Goal: Information Seeking & Learning: Learn about a topic

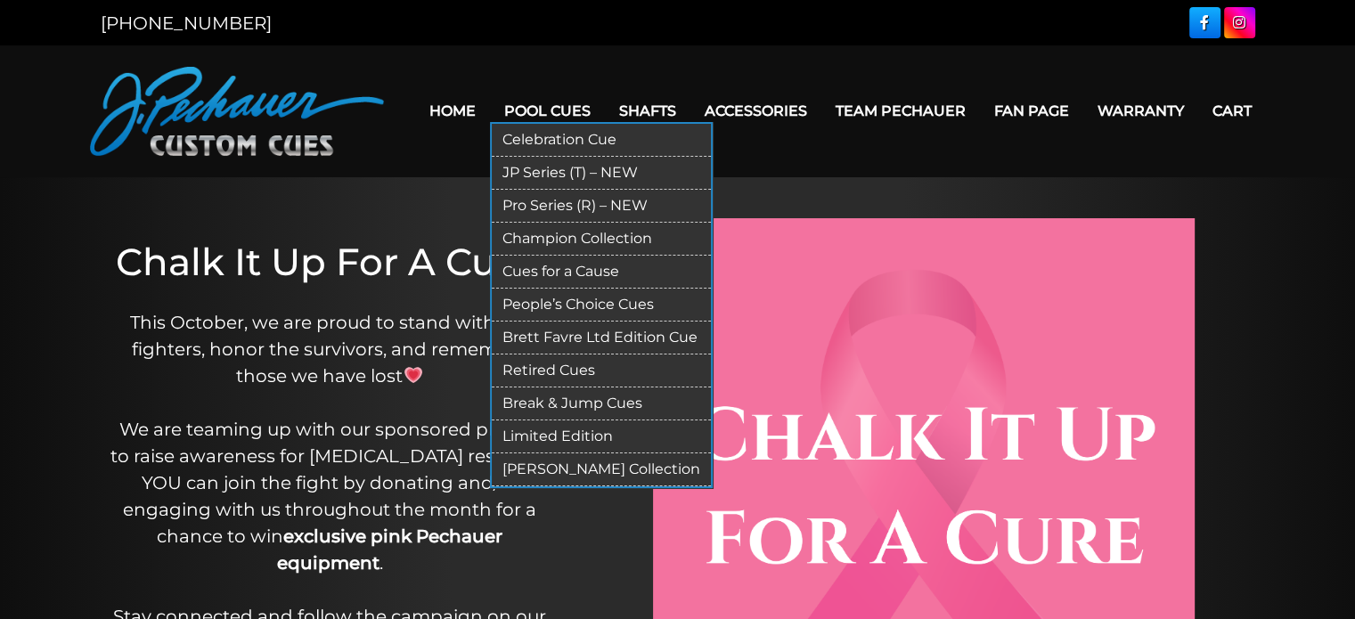
click at [537, 110] on link "Pool Cues" at bounding box center [547, 110] width 115 height 45
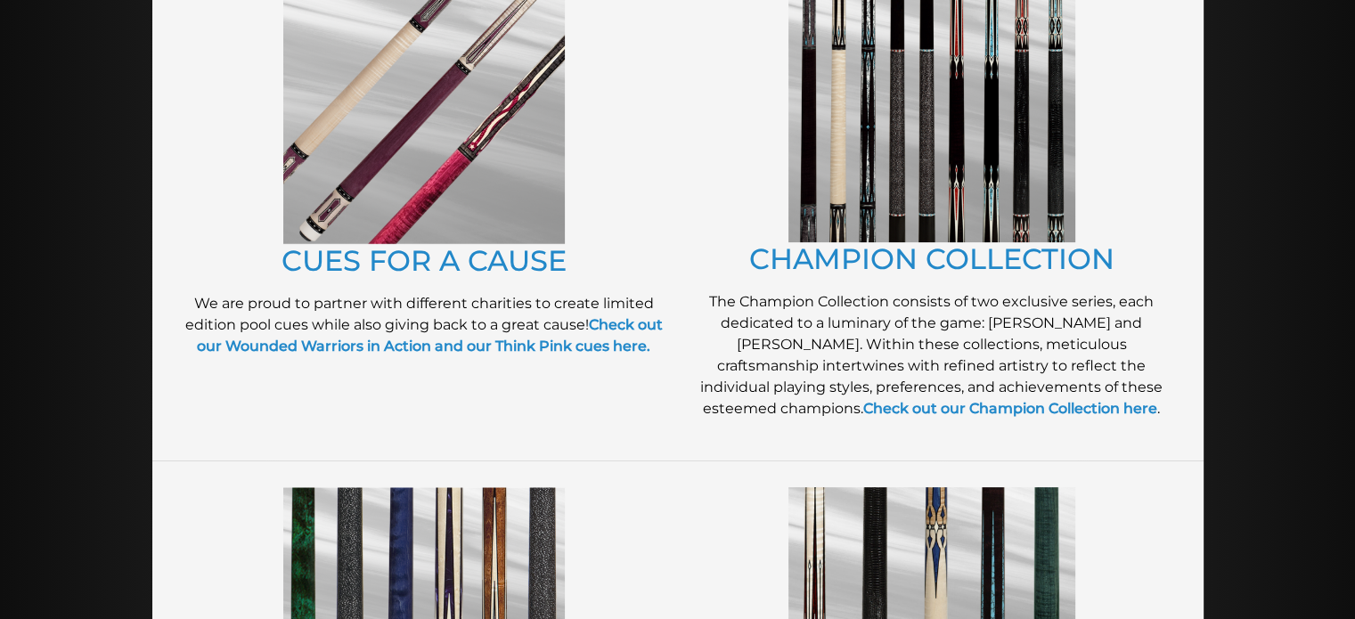
scroll to position [488, 0]
click at [527, 263] on link "CUES FOR A CAUSE" at bounding box center [424, 261] width 285 height 35
click at [808, 277] on link "CHAMPION COLLECTION" at bounding box center [931, 259] width 365 height 35
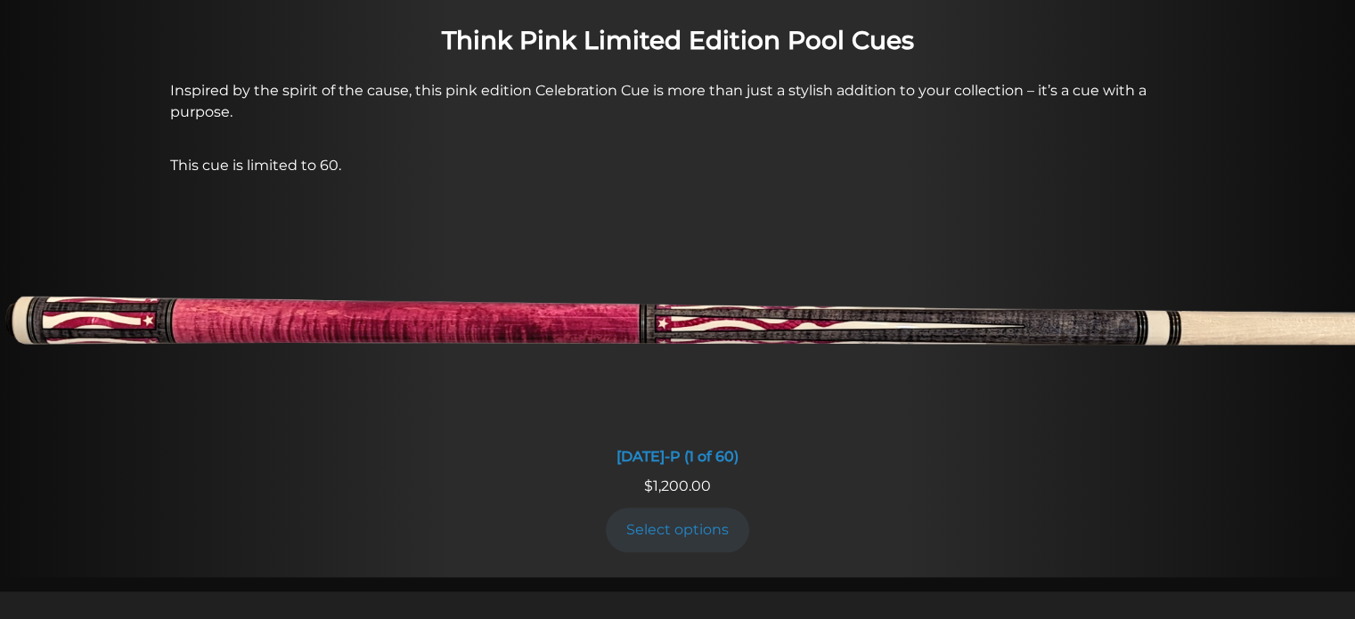
scroll to position [1441, 0]
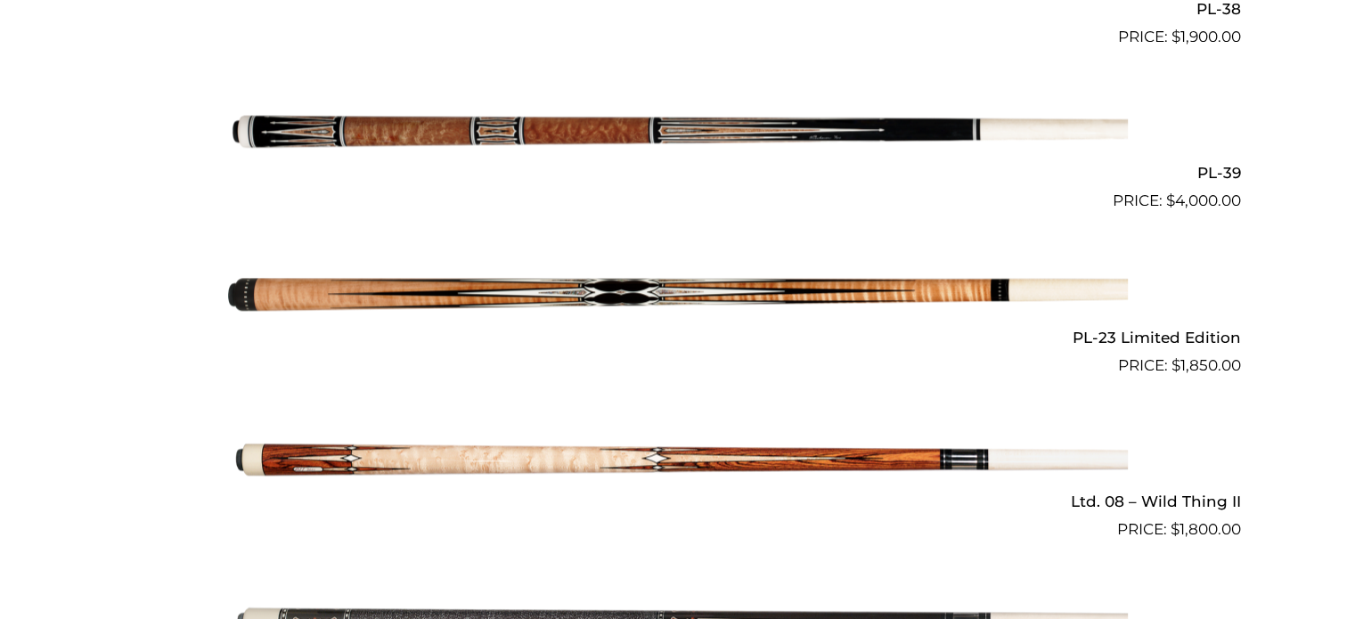
scroll to position [2225, 0]
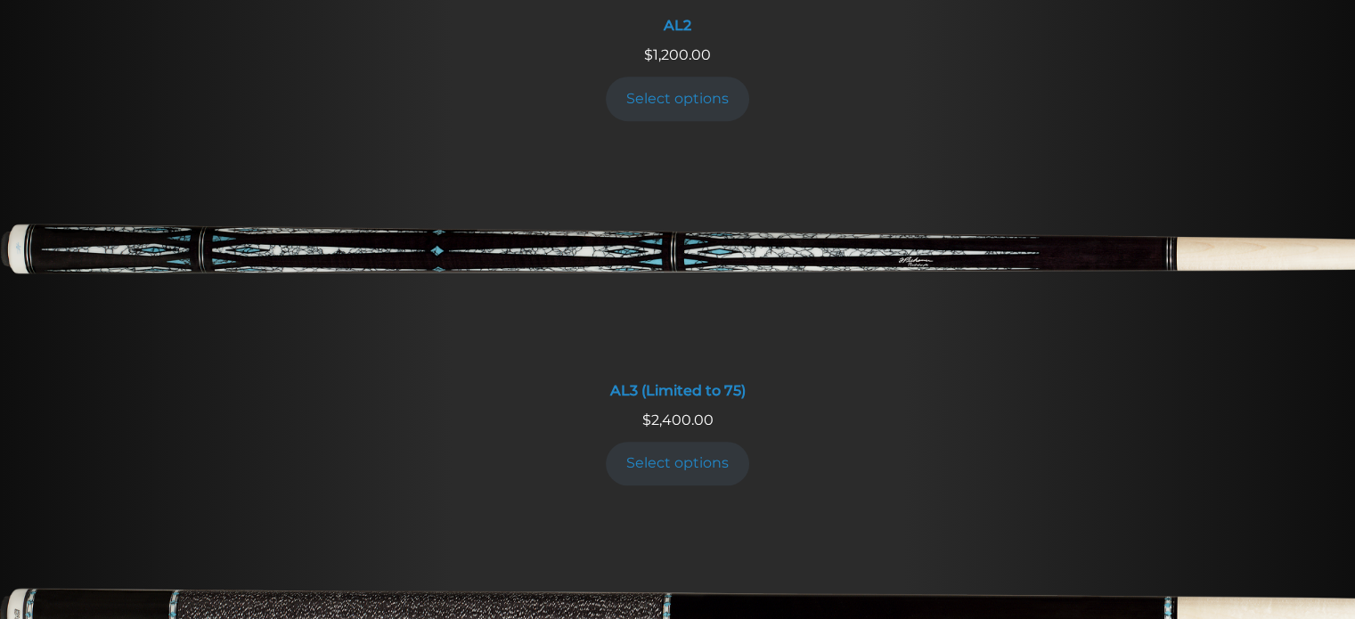
scroll to position [1245, 0]
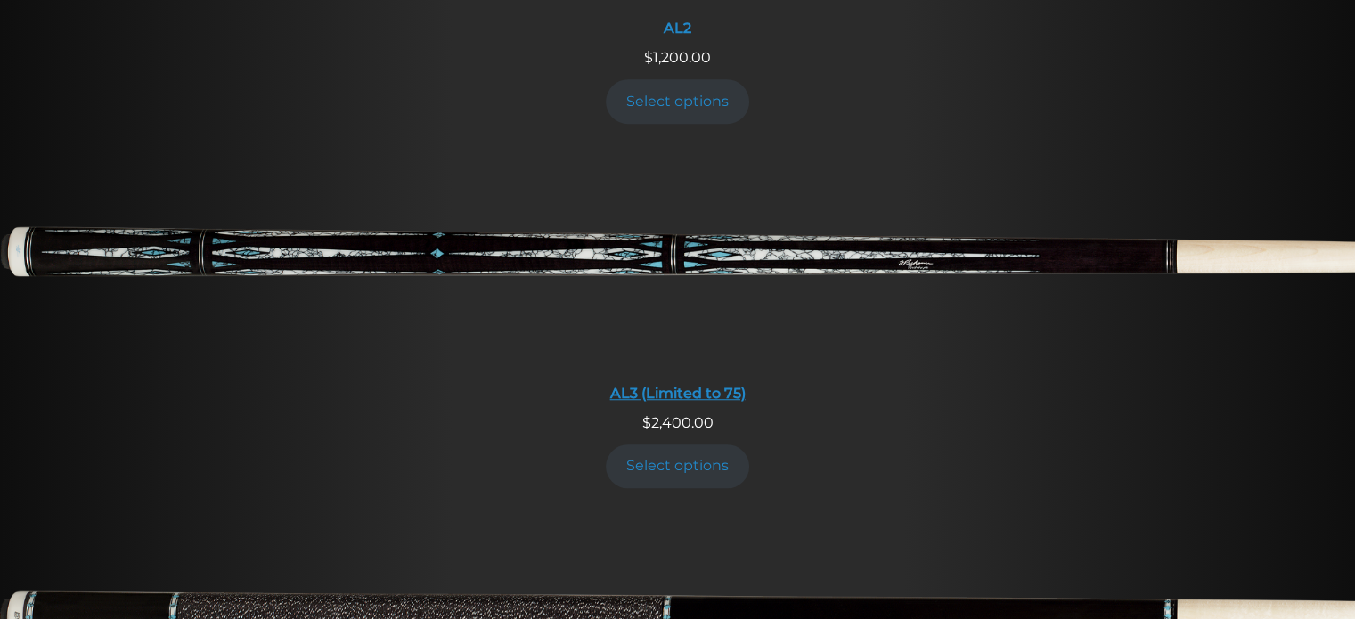
click at [656, 274] on img at bounding box center [677, 261] width 1355 height 225
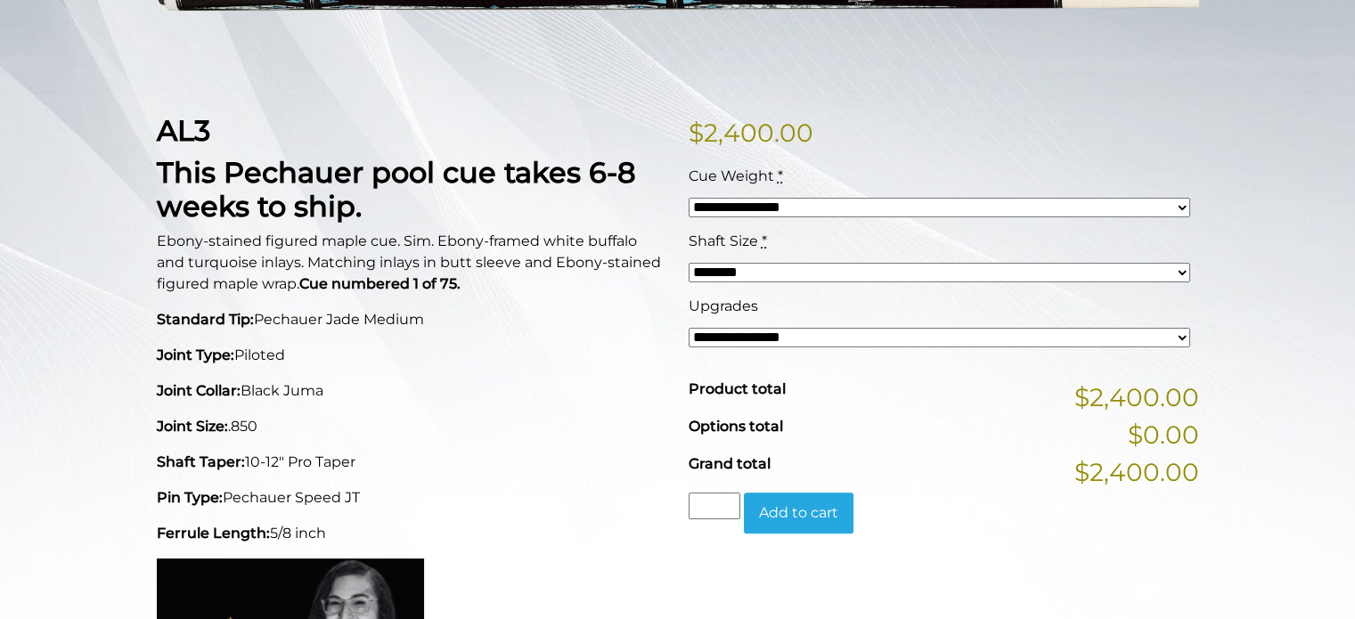
scroll to position [363, 0]
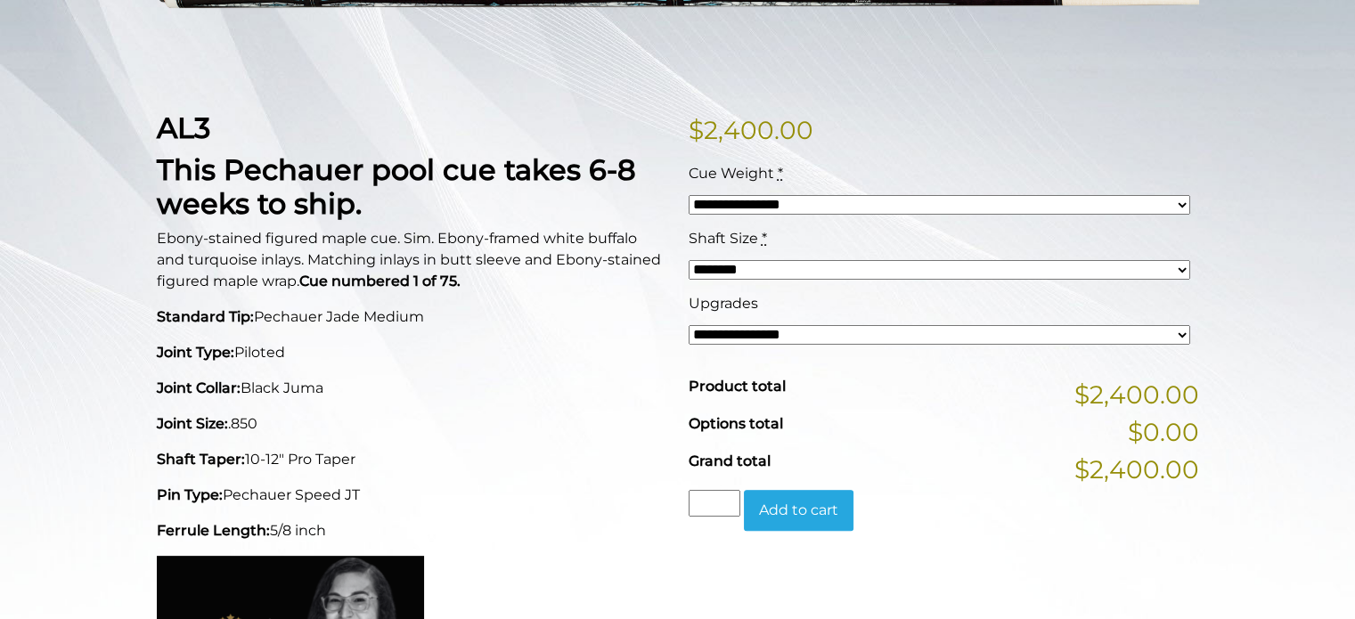
click at [726, 338] on select "**********" at bounding box center [940, 335] width 502 height 20
click at [727, 333] on select "**********" at bounding box center [940, 335] width 502 height 20
click at [747, 277] on select "******** ******** ******* ********" at bounding box center [940, 270] width 502 height 20
click at [775, 195] on select "**********" at bounding box center [940, 205] width 502 height 20
select select "*****"
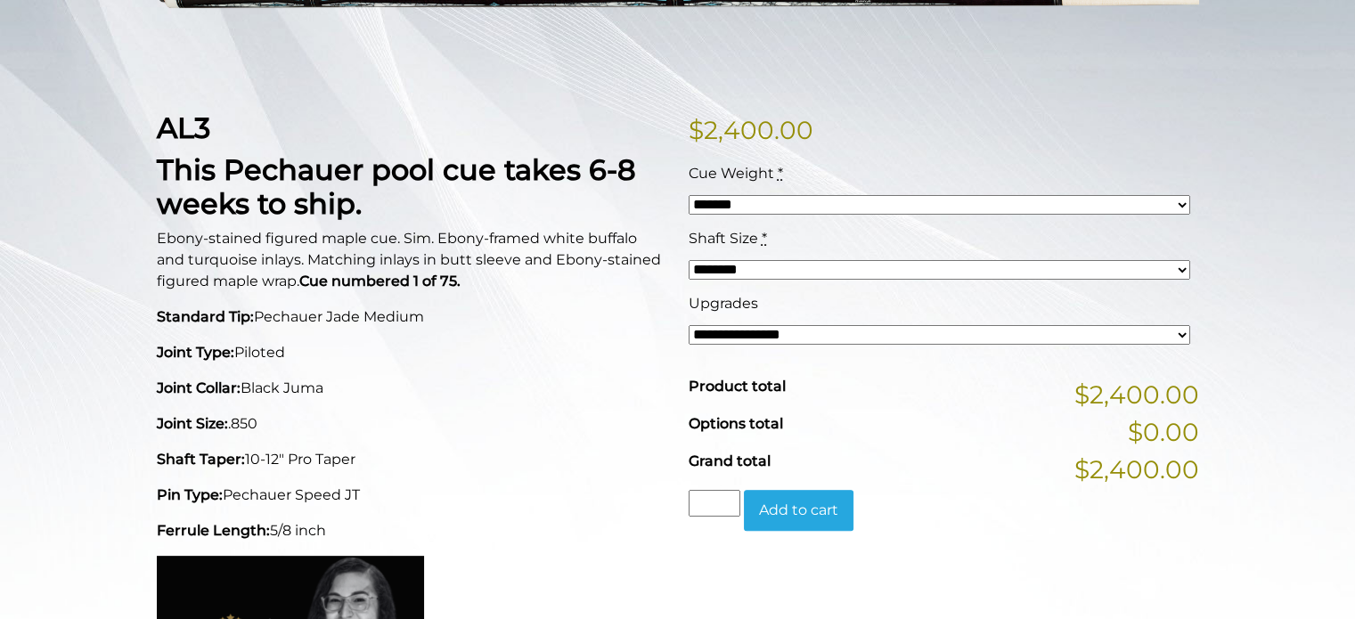
click at [689, 195] on select "**********" at bounding box center [940, 205] width 502 height 20
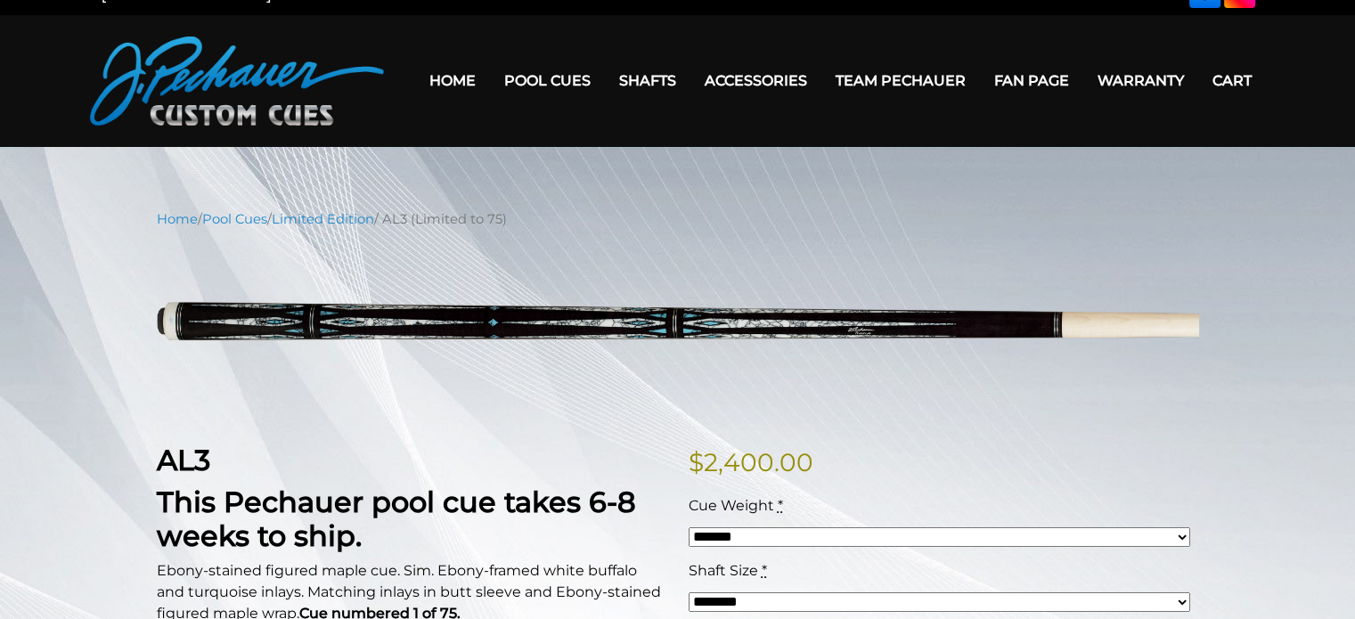
scroll to position [0, 0]
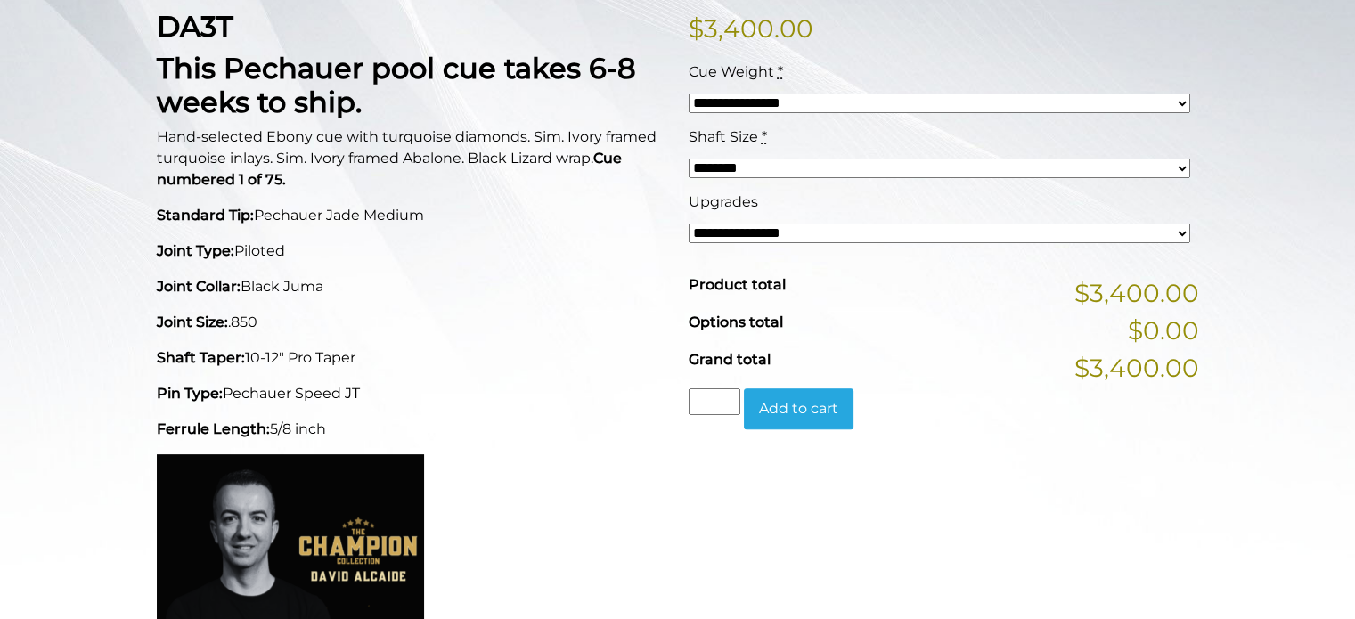
scroll to position [468, 0]
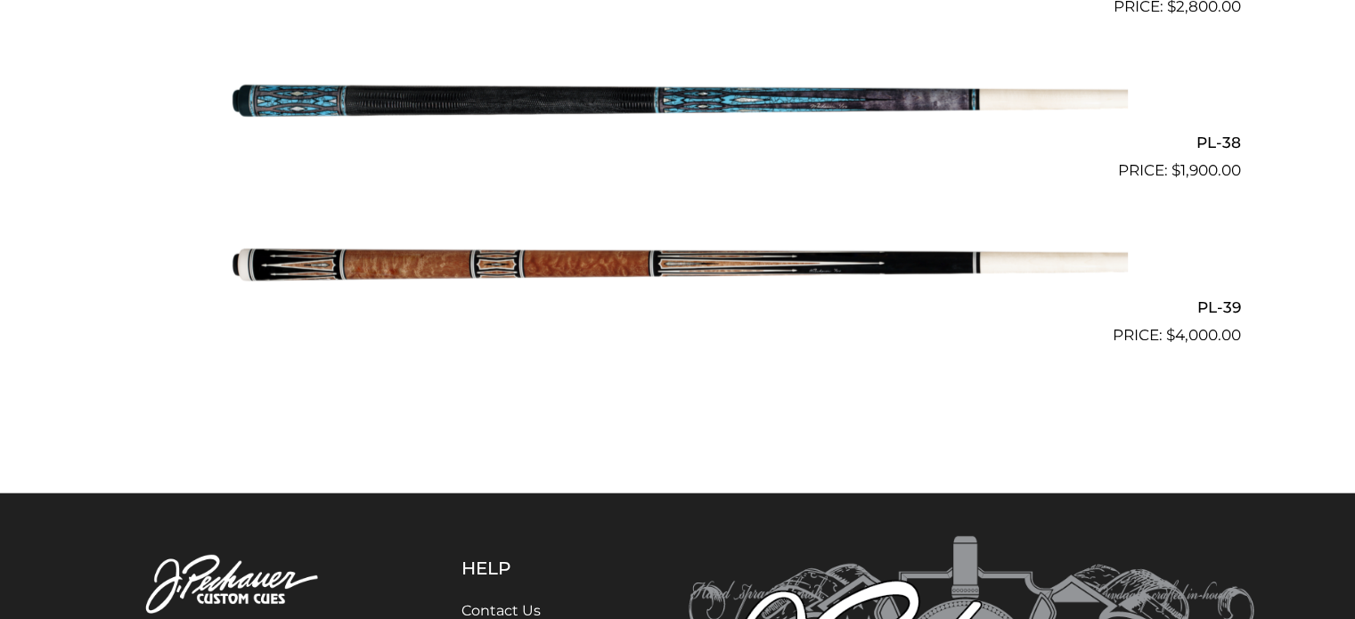
scroll to position [5153, 0]
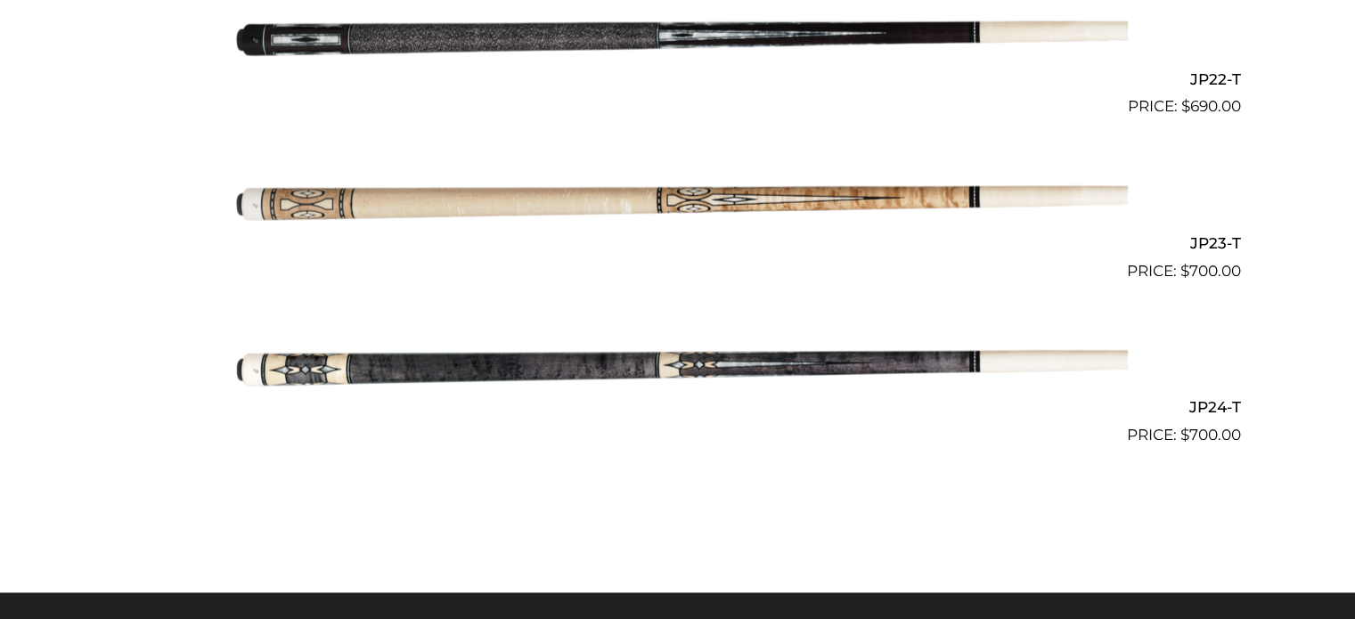
scroll to position [4065, 0]
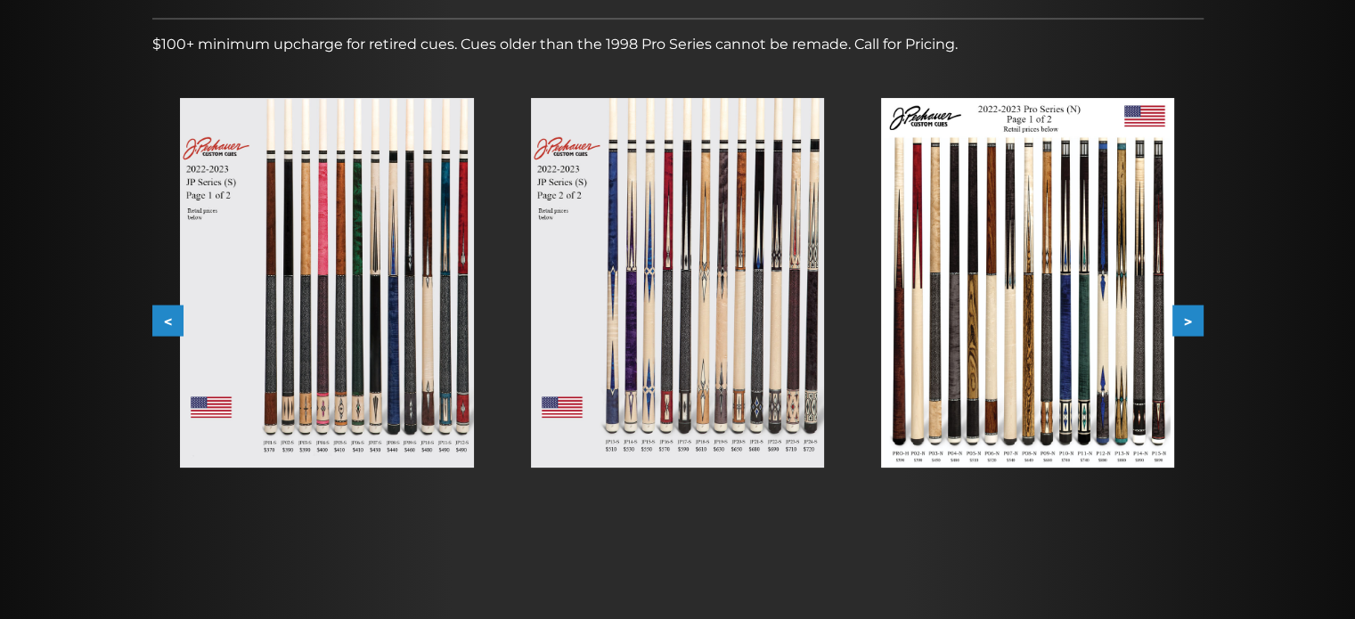
scroll to position [282, 0]
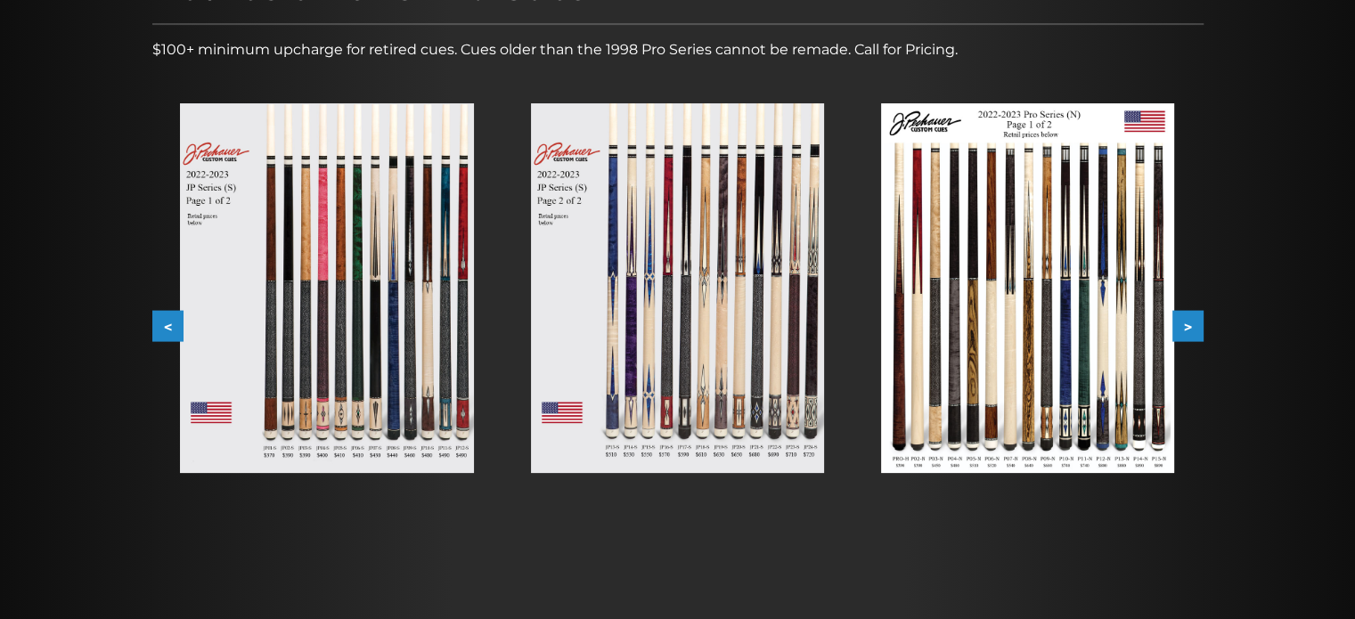
click at [1176, 318] on button ">" at bounding box center [1187, 326] width 31 height 31
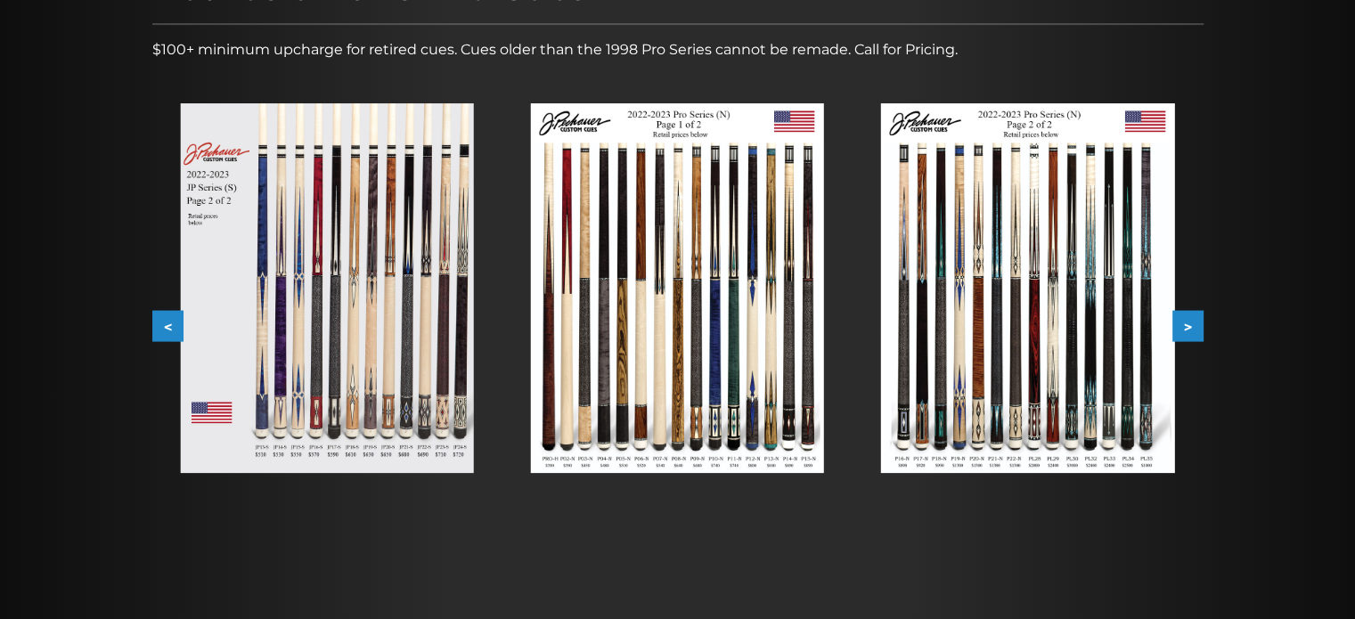
click at [1187, 328] on button ">" at bounding box center [1187, 326] width 31 height 31
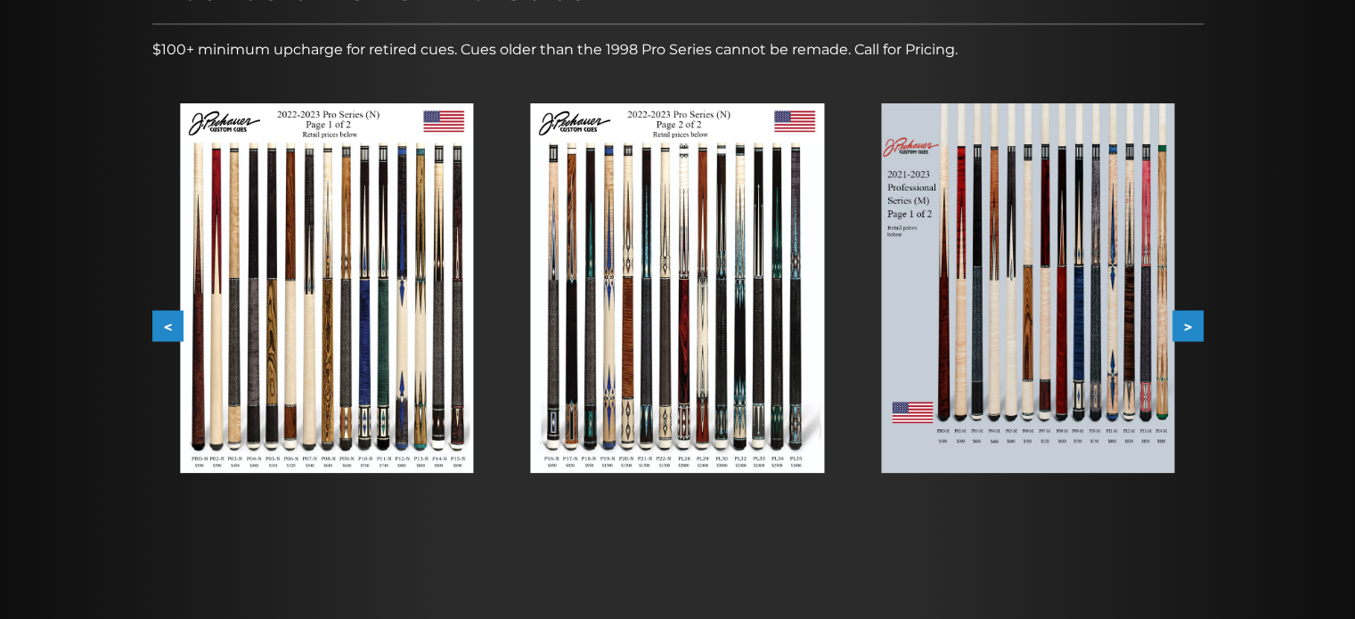
click at [1187, 328] on button ">" at bounding box center [1187, 326] width 31 height 31
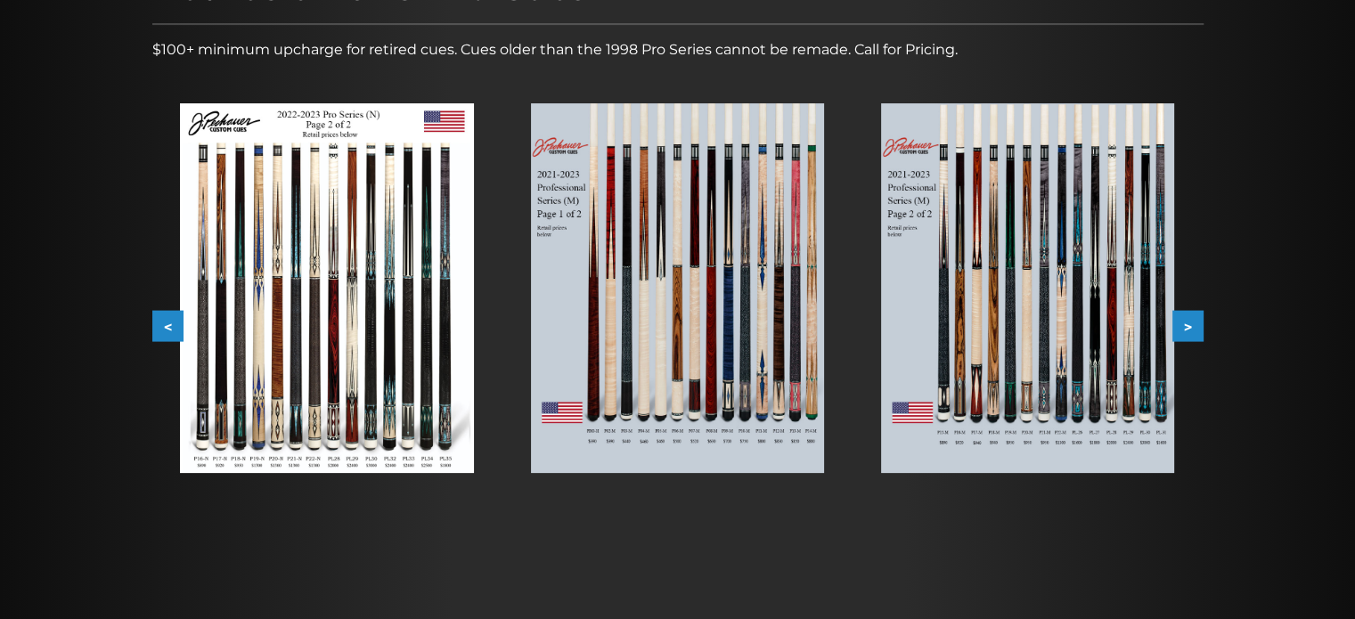
click at [1187, 328] on button ">" at bounding box center [1187, 326] width 31 height 31
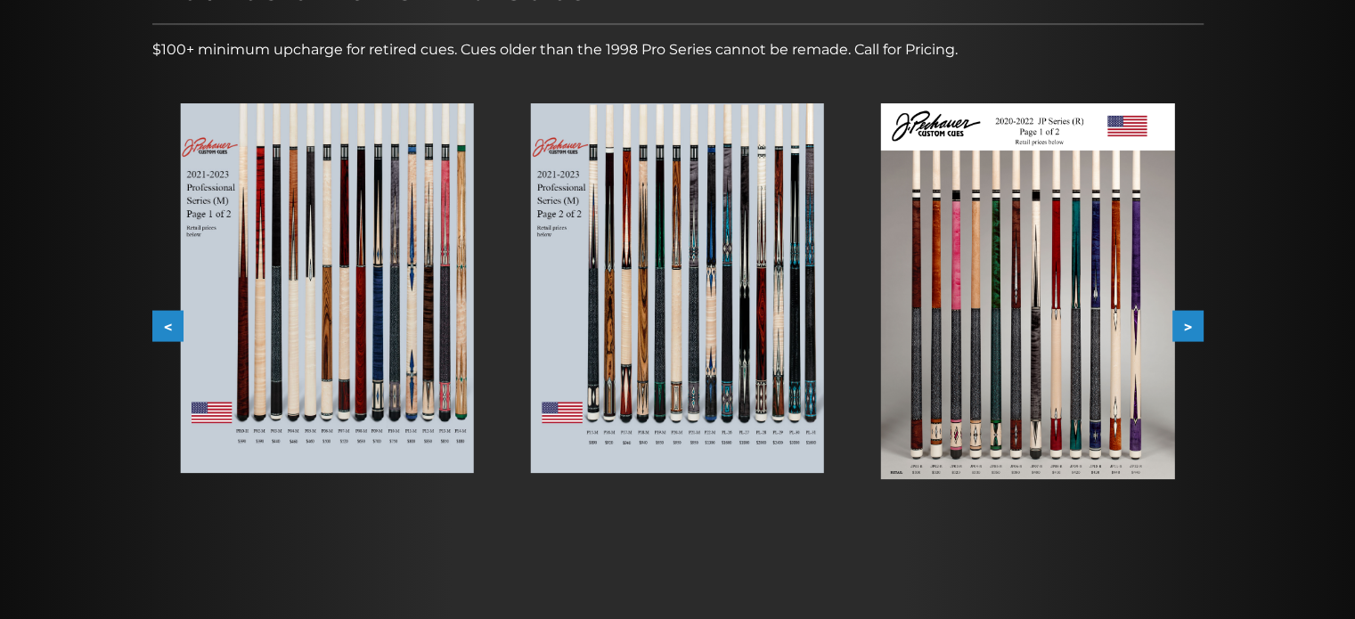
click at [1187, 328] on button ">" at bounding box center [1187, 326] width 31 height 31
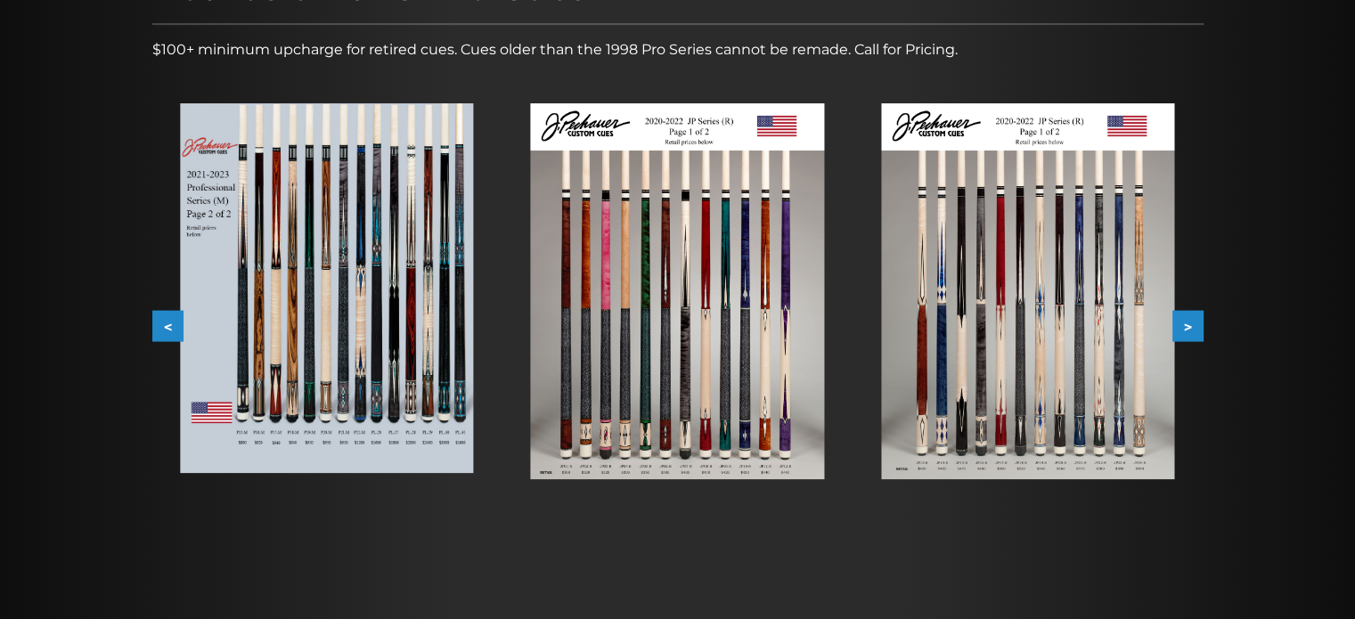
click at [1187, 328] on button ">" at bounding box center [1187, 326] width 31 height 31
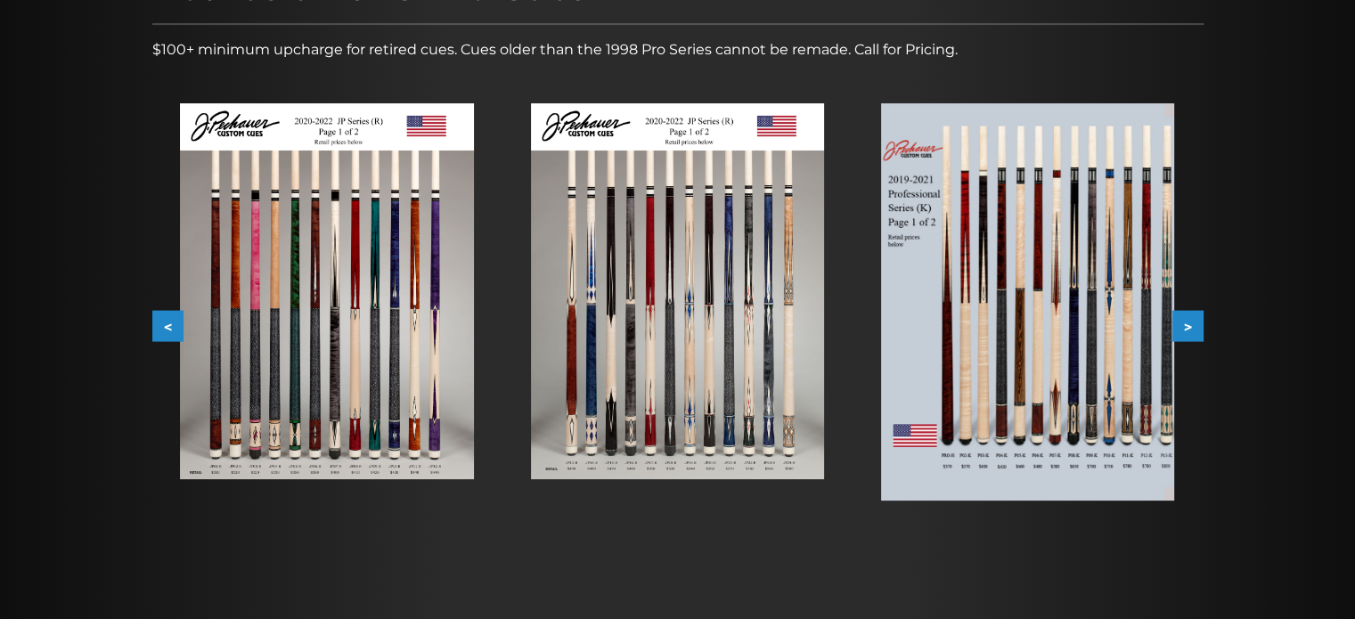
click at [1187, 328] on button ">" at bounding box center [1187, 326] width 31 height 31
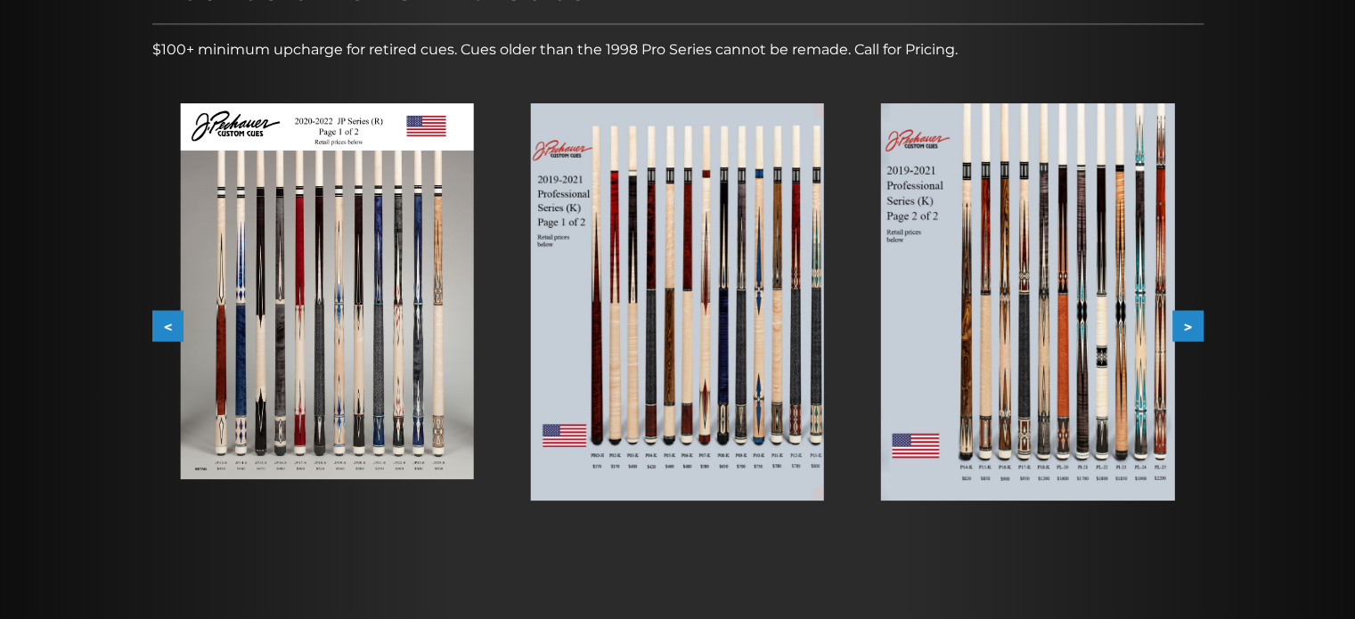
click at [1187, 328] on button ">" at bounding box center [1187, 326] width 31 height 31
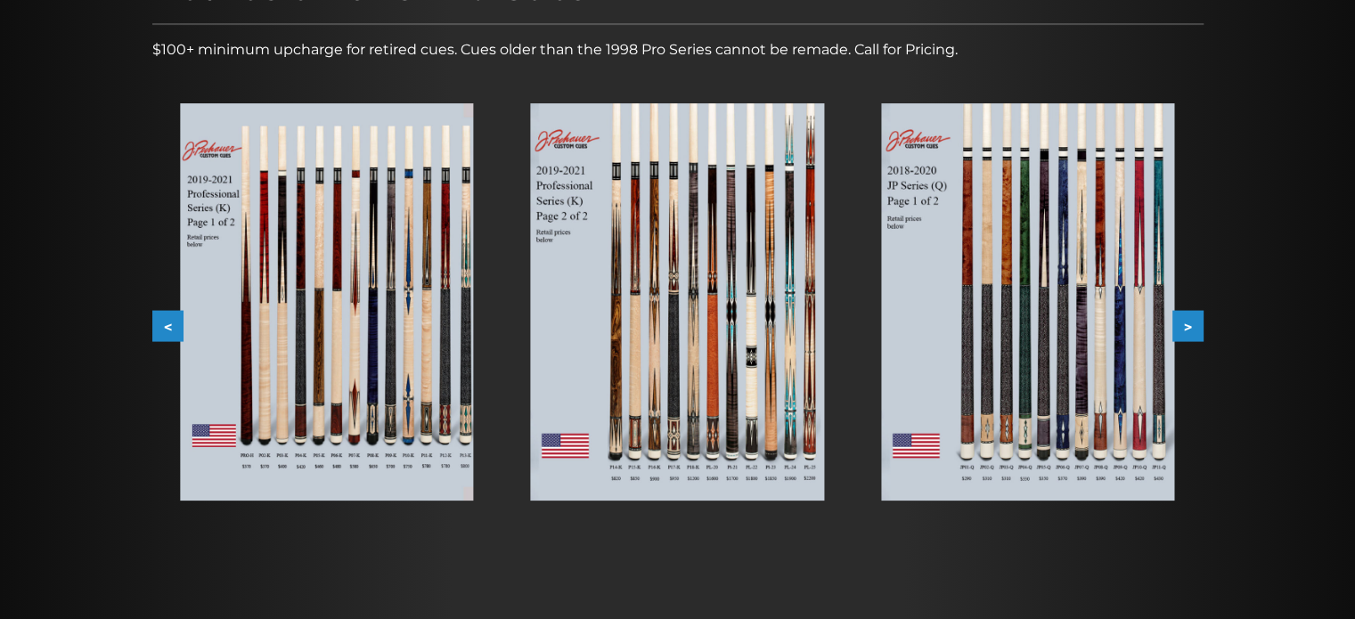
click at [1194, 320] on button ">" at bounding box center [1187, 326] width 31 height 31
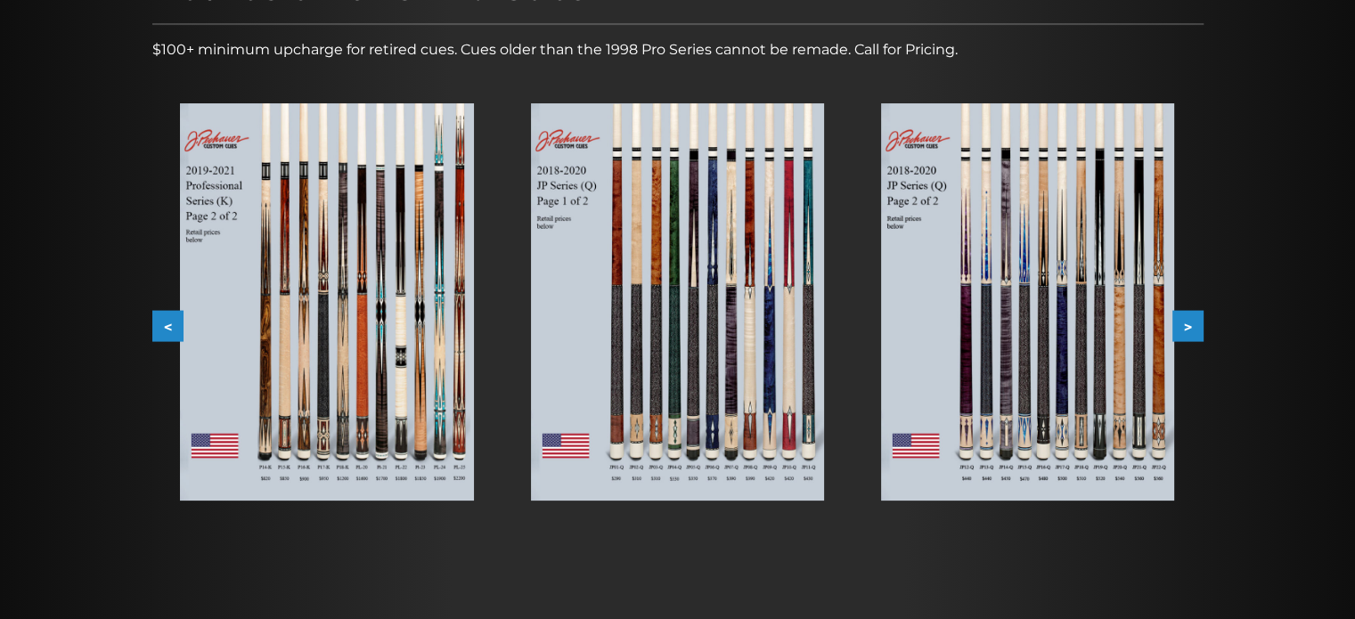
click at [1197, 323] on button ">" at bounding box center [1187, 326] width 31 height 31
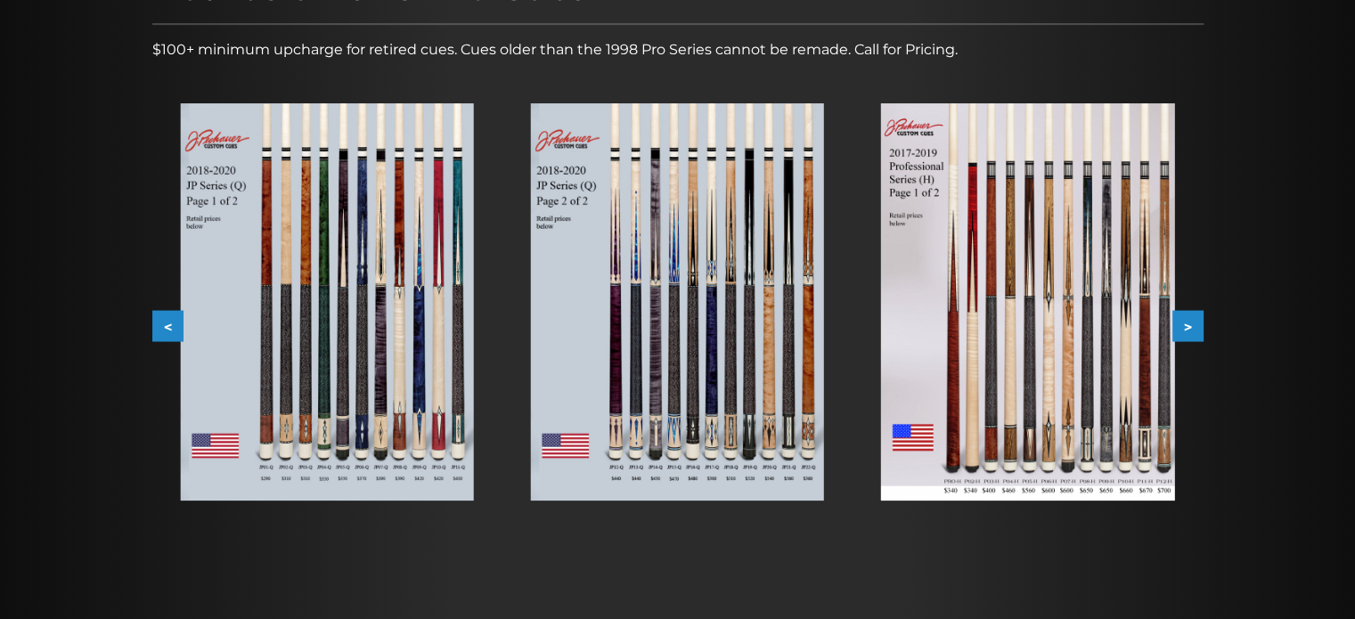
click at [1197, 323] on button ">" at bounding box center [1187, 326] width 31 height 31
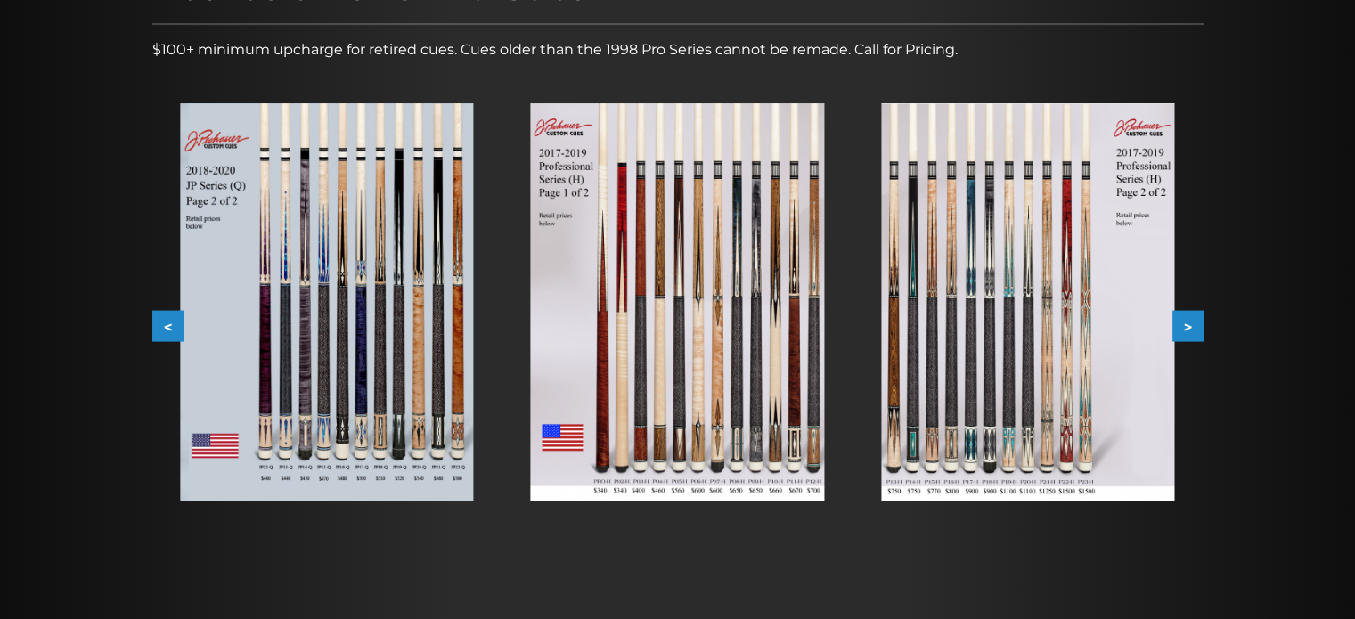
click at [1197, 323] on button ">" at bounding box center [1187, 326] width 31 height 31
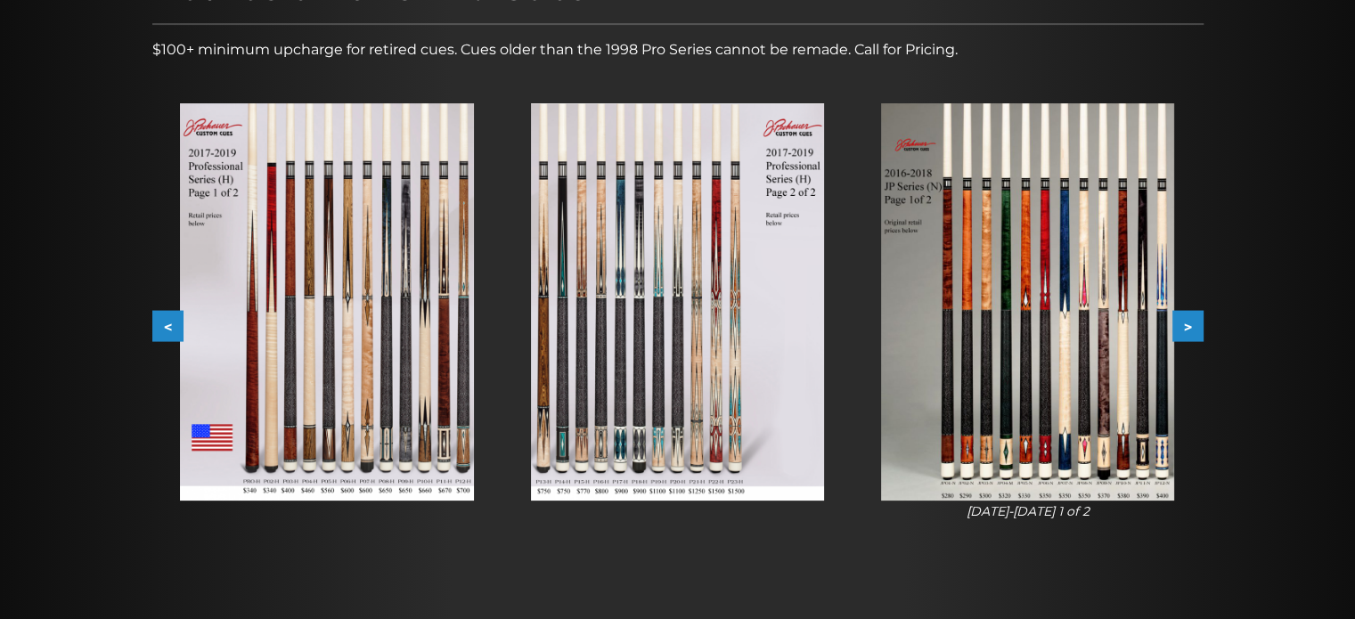
click at [1197, 323] on button ">" at bounding box center [1187, 326] width 31 height 31
